Goal: Register for event/course

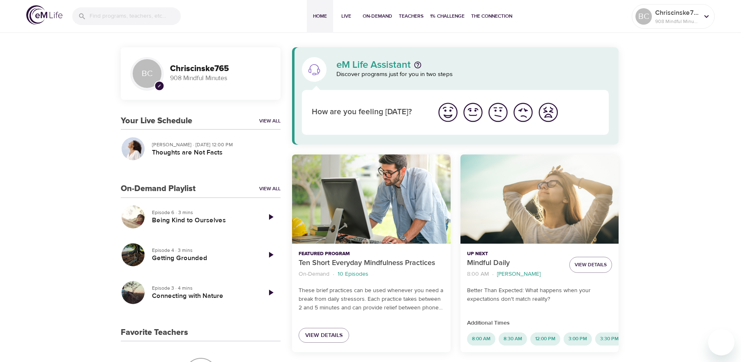
click at [450, 114] on img "I'm feeling great" at bounding box center [448, 112] width 23 height 23
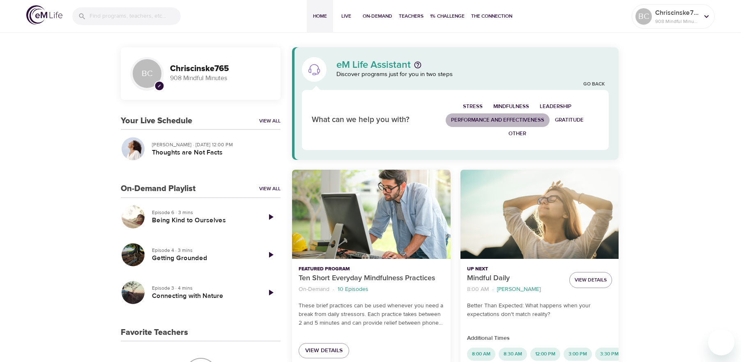
click at [531, 120] on span "Performance and Effectiveness" at bounding box center [497, 119] width 93 height 9
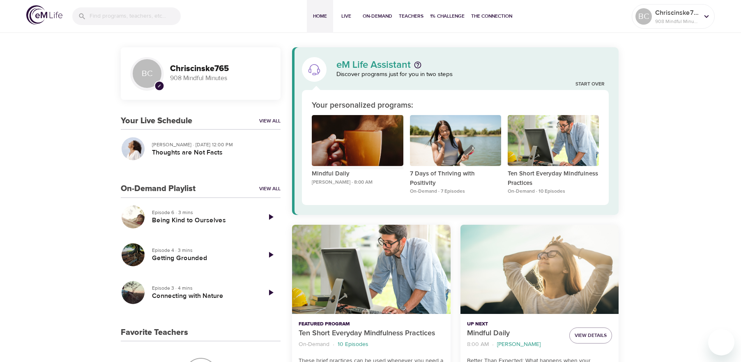
click at [354, 153] on div "Mindful Daily" at bounding box center [357, 140] width 91 height 51
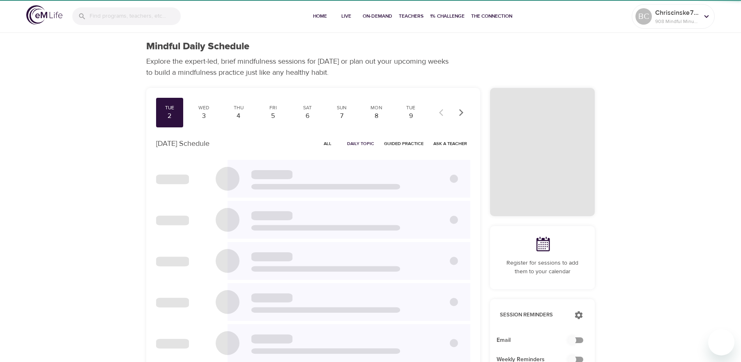
checkbox input "true"
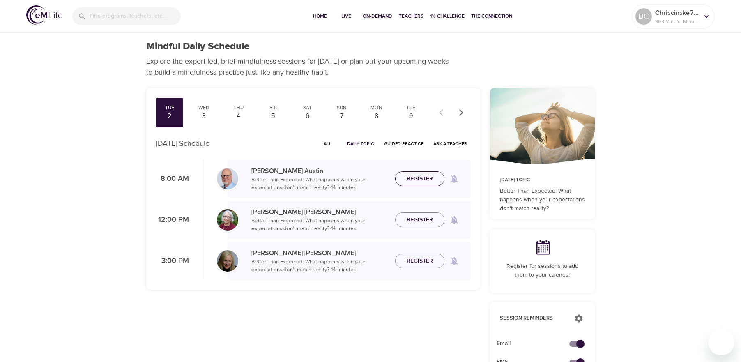
click at [427, 175] on span "Register" at bounding box center [420, 179] width 26 height 10
